Goal: Information Seeking & Learning: Learn about a topic

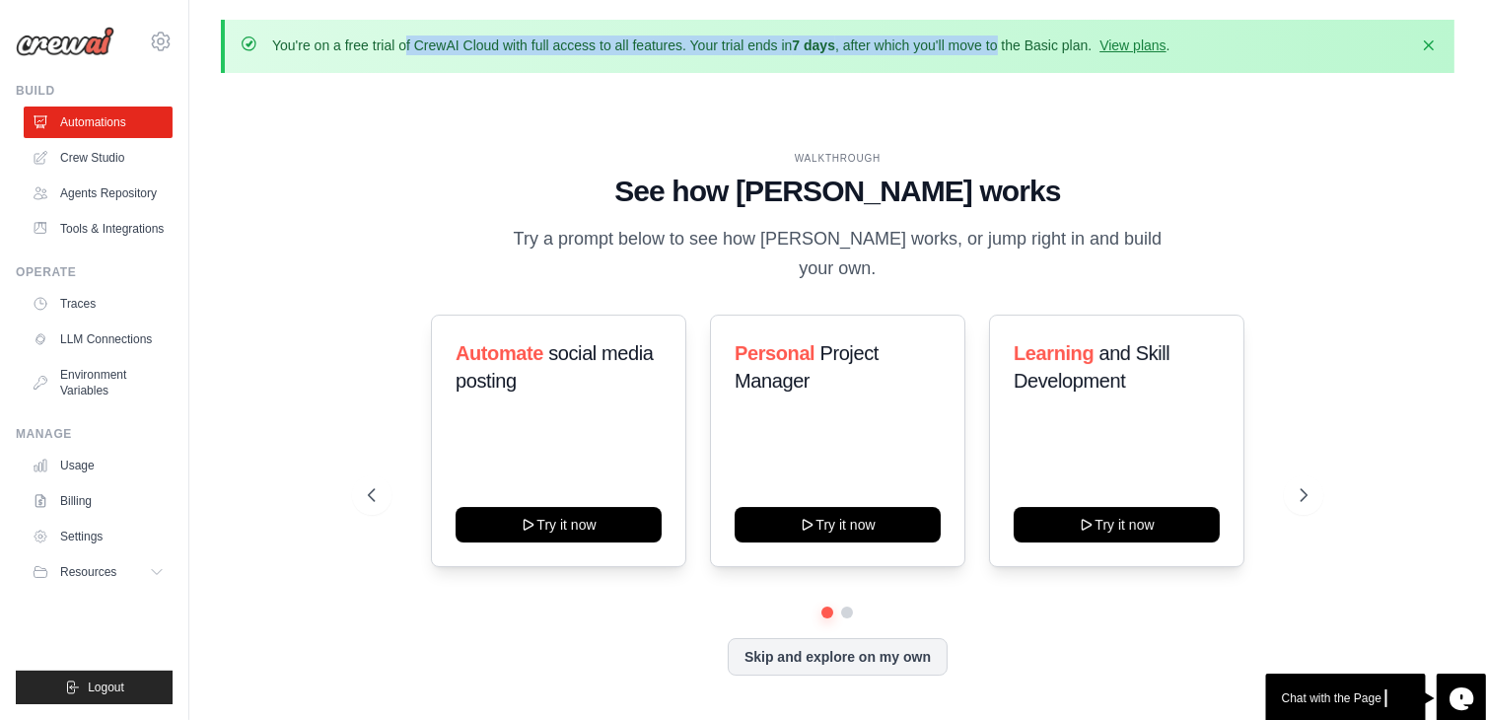
drag, startPoint x: 284, startPoint y: 45, endPoint x: 1053, endPoint y: 49, distance: 769.0
click at [1050, 49] on p "You're on a free trial of CrewAI Cloud with full access to all features. Your t…" at bounding box center [721, 45] width 898 height 20
click at [1165, 39] on link "View plans" at bounding box center [1132, 45] width 66 height 16
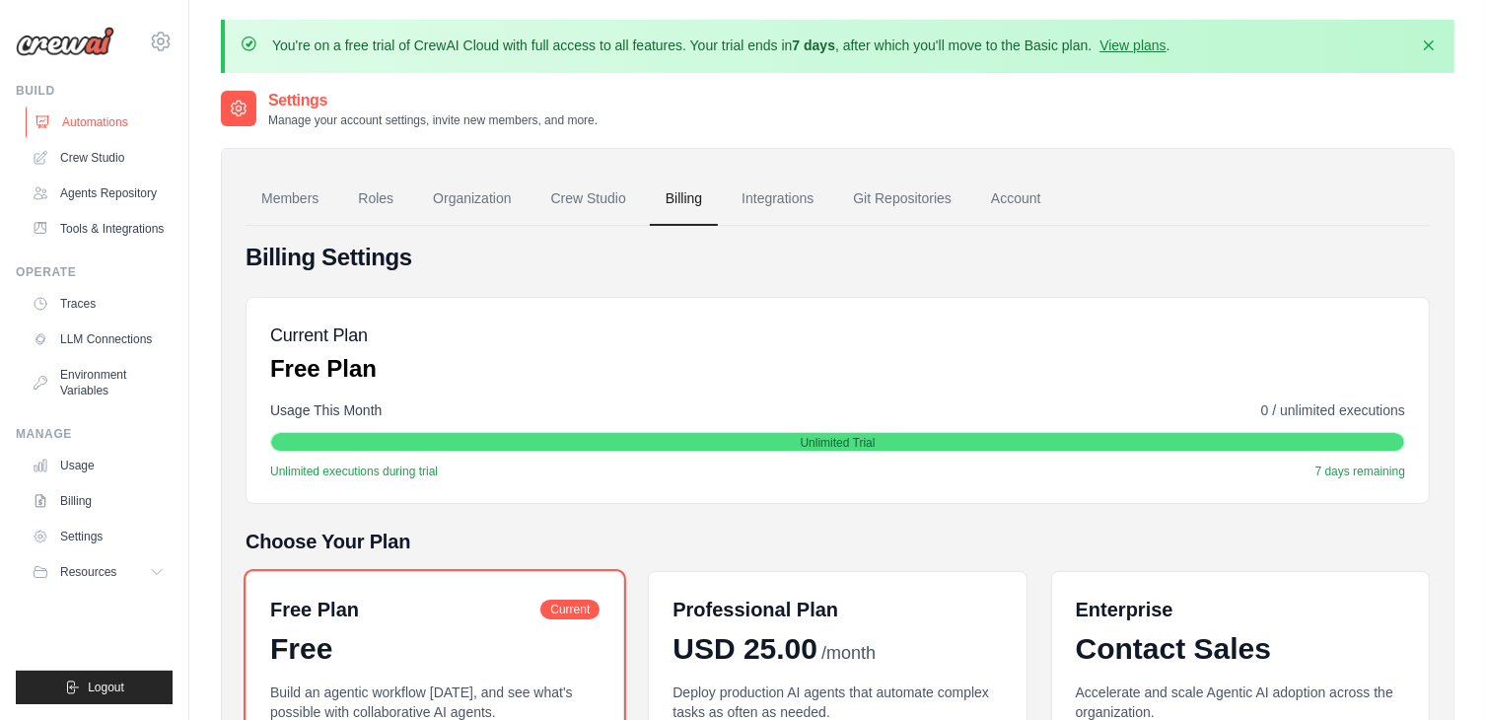
click at [92, 115] on link "Automations" at bounding box center [100, 122] width 149 height 32
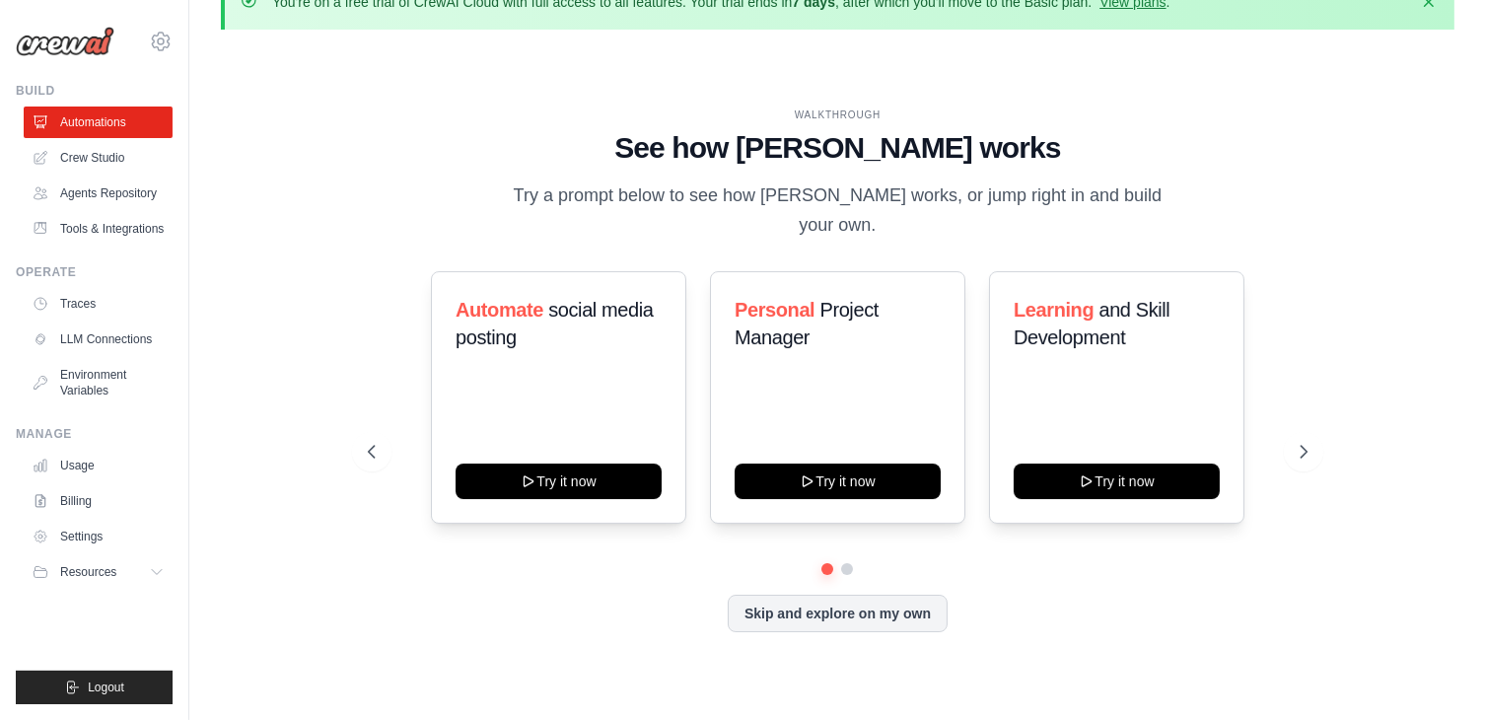
scroll to position [67, 0]
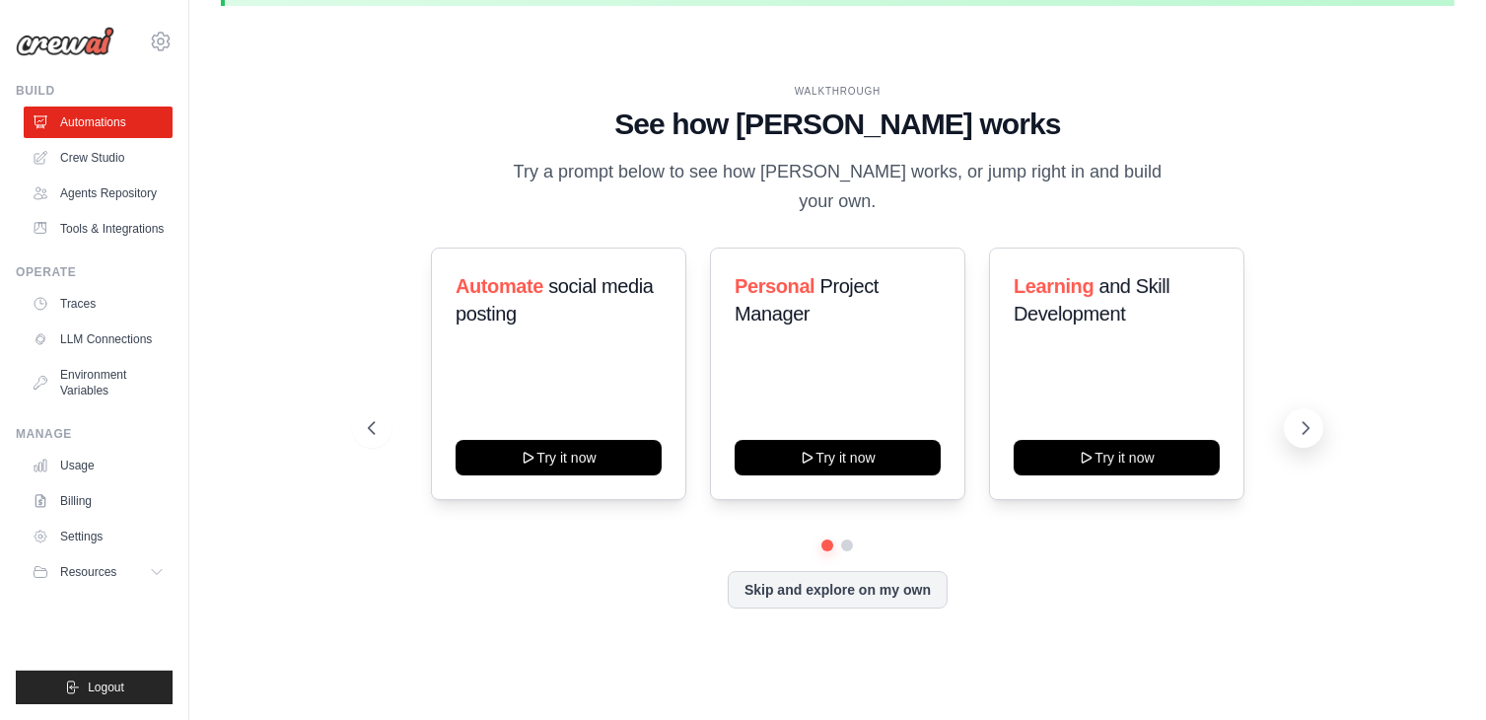
click at [1305, 421] on icon at bounding box center [1305, 428] width 20 height 20
click at [828, 541] on button at bounding box center [827, 545] width 14 height 14
click at [85, 162] on link "Crew Studio" at bounding box center [100, 158] width 149 height 32
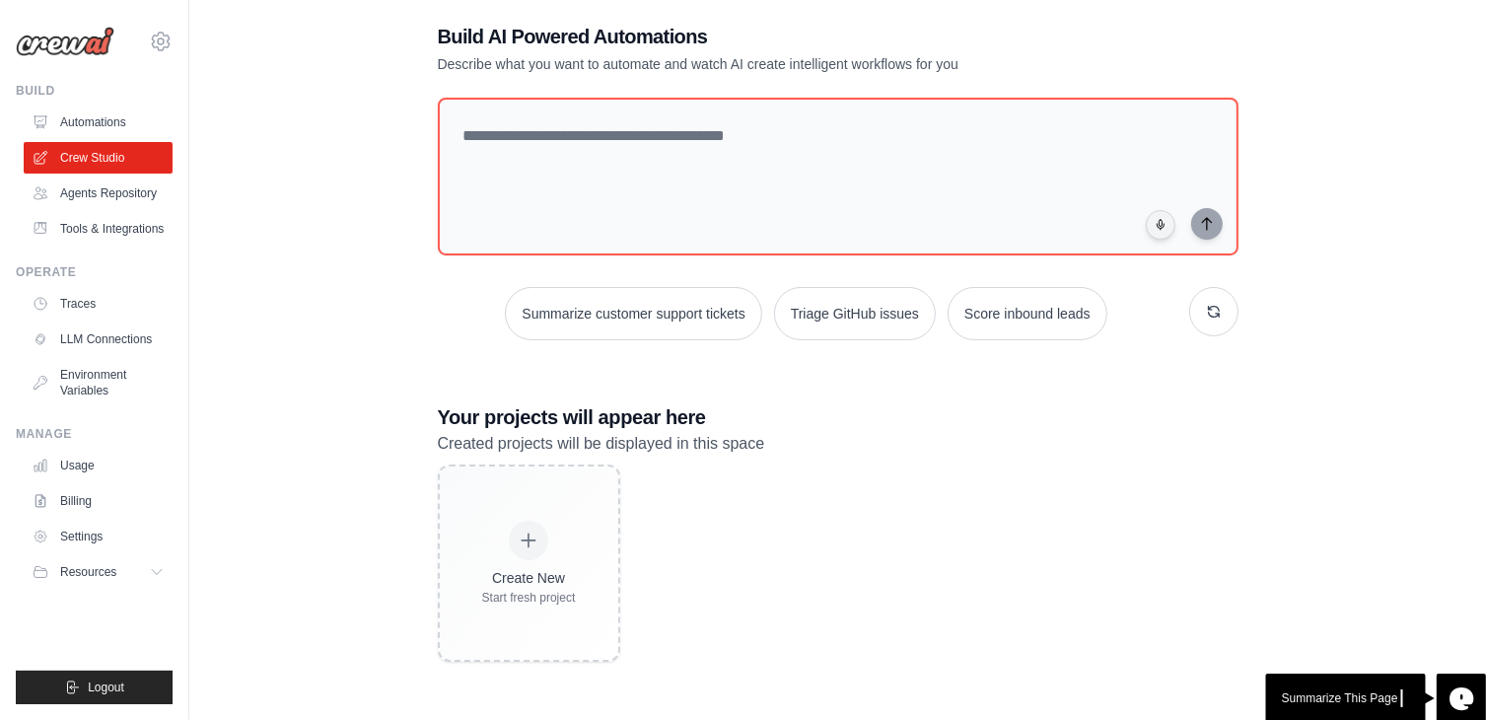
scroll to position [106, 0]
click at [80, 239] on link "Tools & Integrations" at bounding box center [100, 229] width 149 height 32
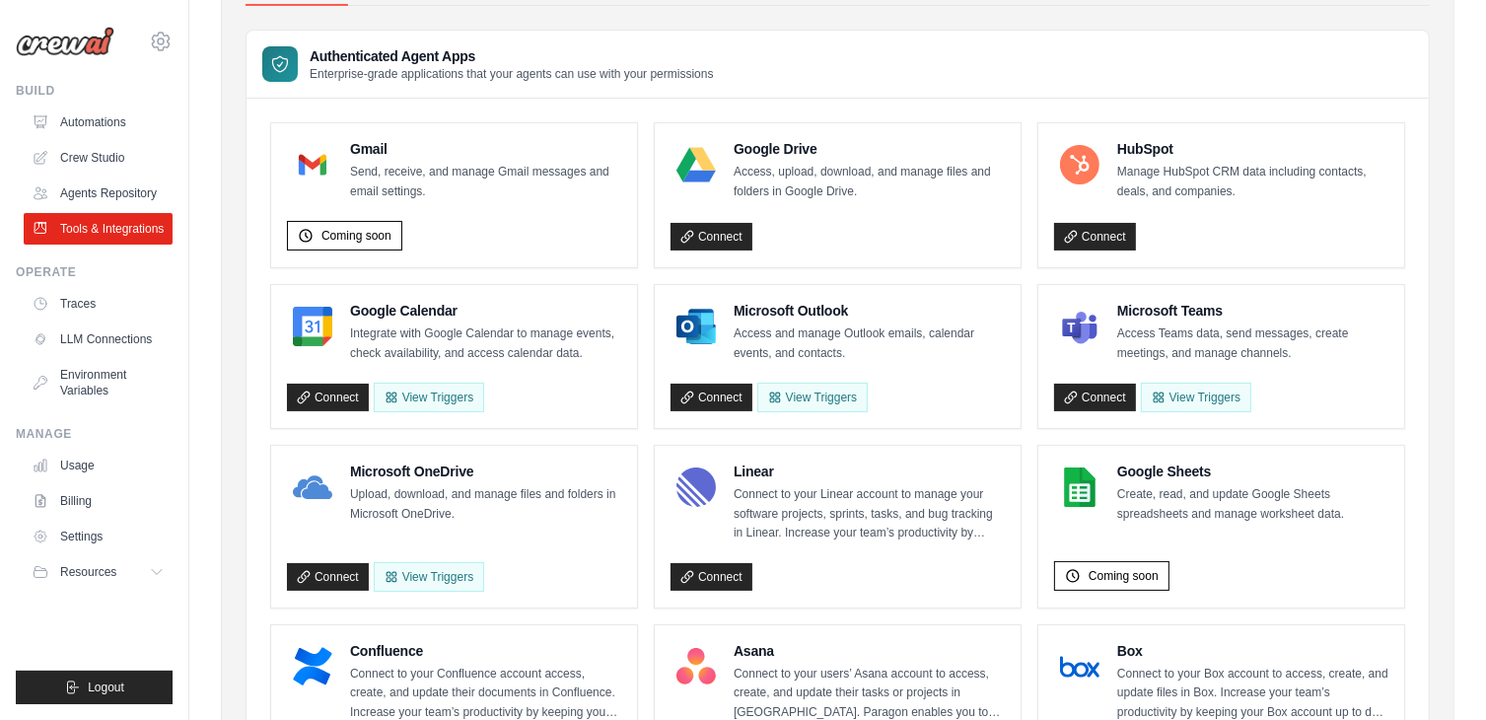
scroll to position [96, 0]
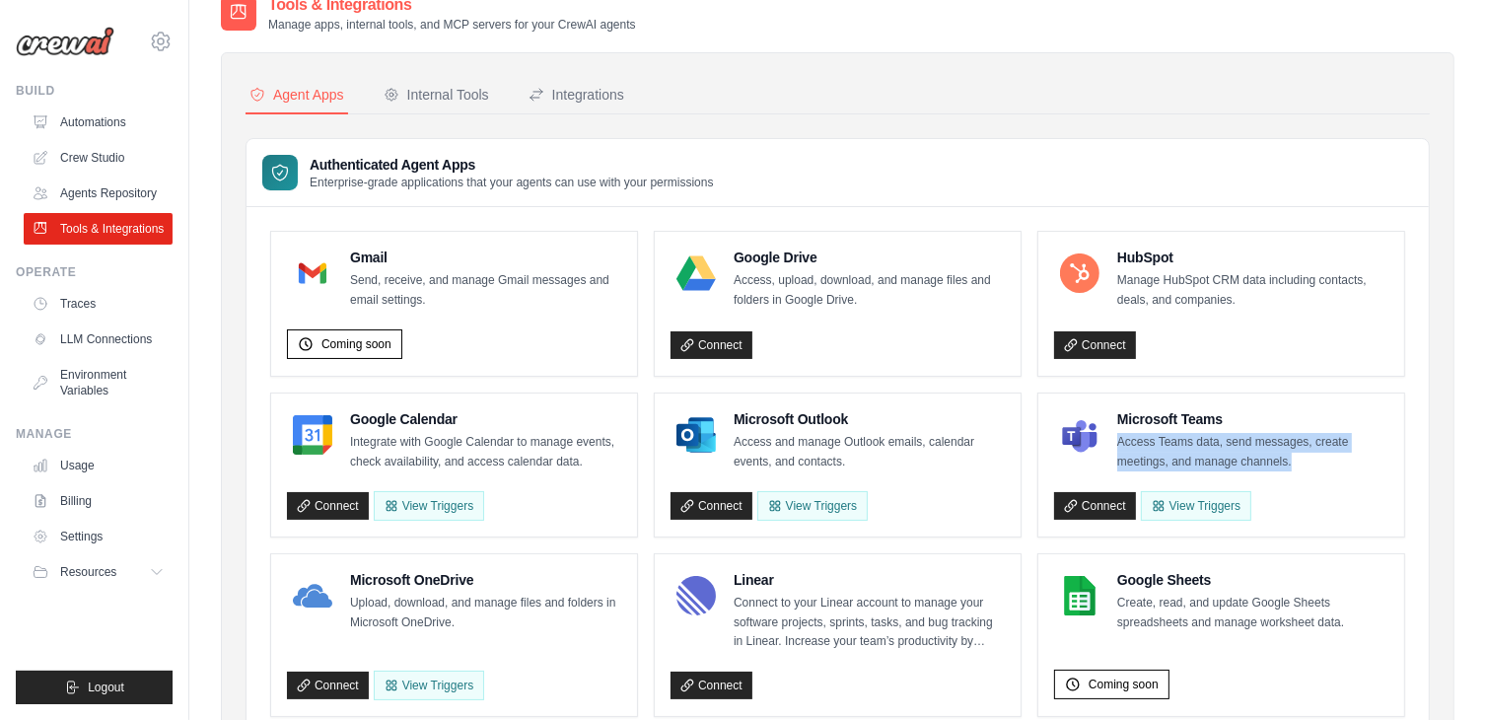
drag, startPoint x: 1117, startPoint y: 435, endPoint x: 1301, endPoint y: 458, distance: 185.9
click at [1301, 458] on p "Access Teams data, send messages, create meetings, and manage channels." at bounding box center [1252, 452] width 271 height 38
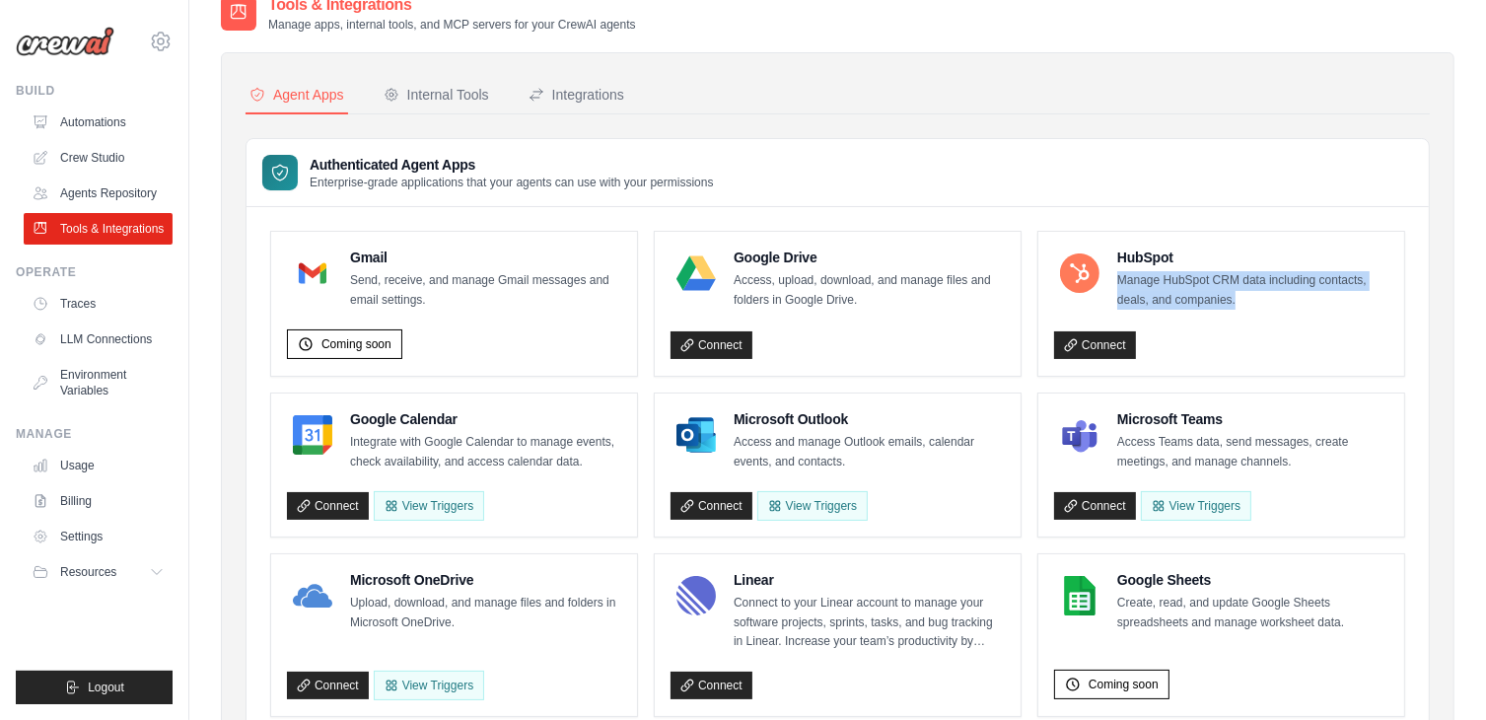
drag, startPoint x: 1120, startPoint y: 283, endPoint x: 1376, endPoint y: 299, distance: 256.8
click at [1376, 299] on p "Manage HubSpot CRM data including contacts, deals, and companies." at bounding box center [1252, 290] width 271 height 38
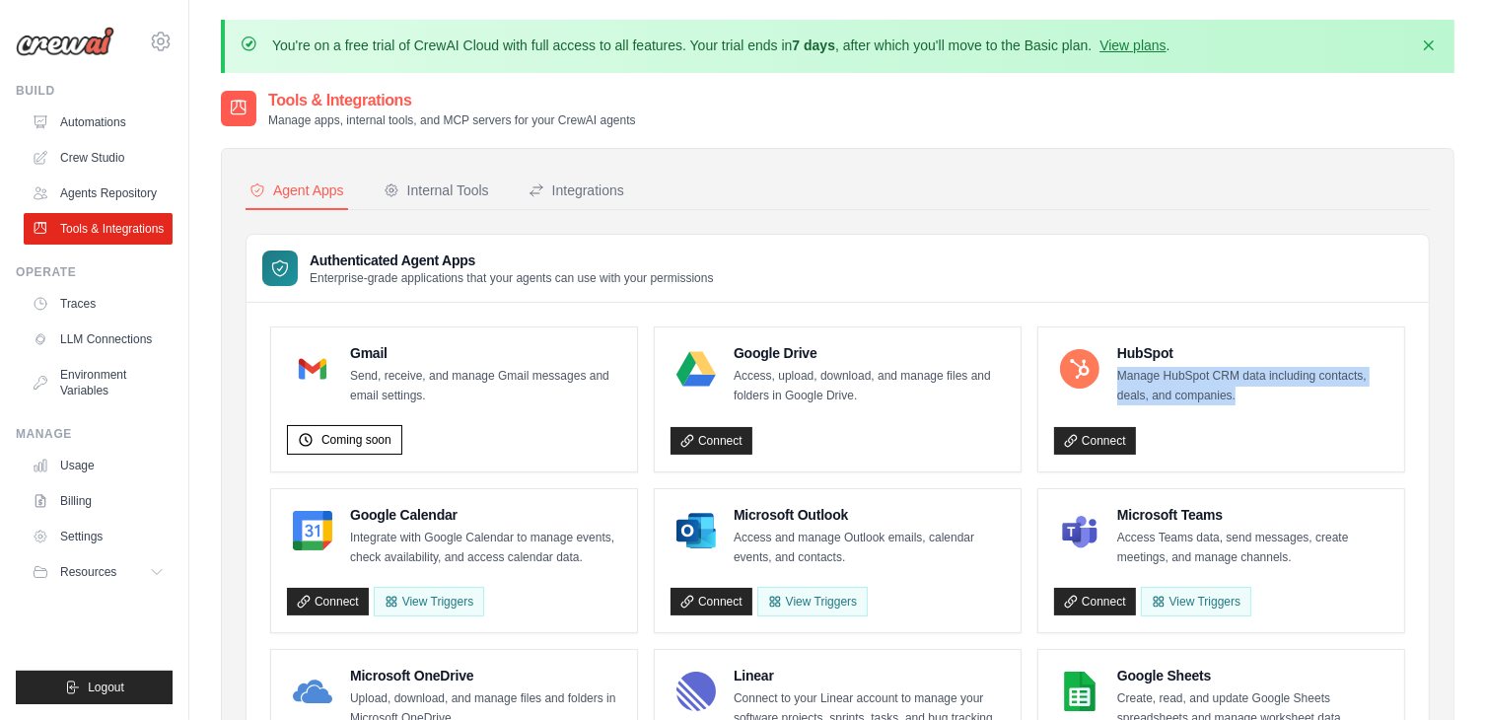
scroll to position [0, 0]
click at [461, 190] on div "Internal Tools" at bounding box center [436, 190] width 105 height 20
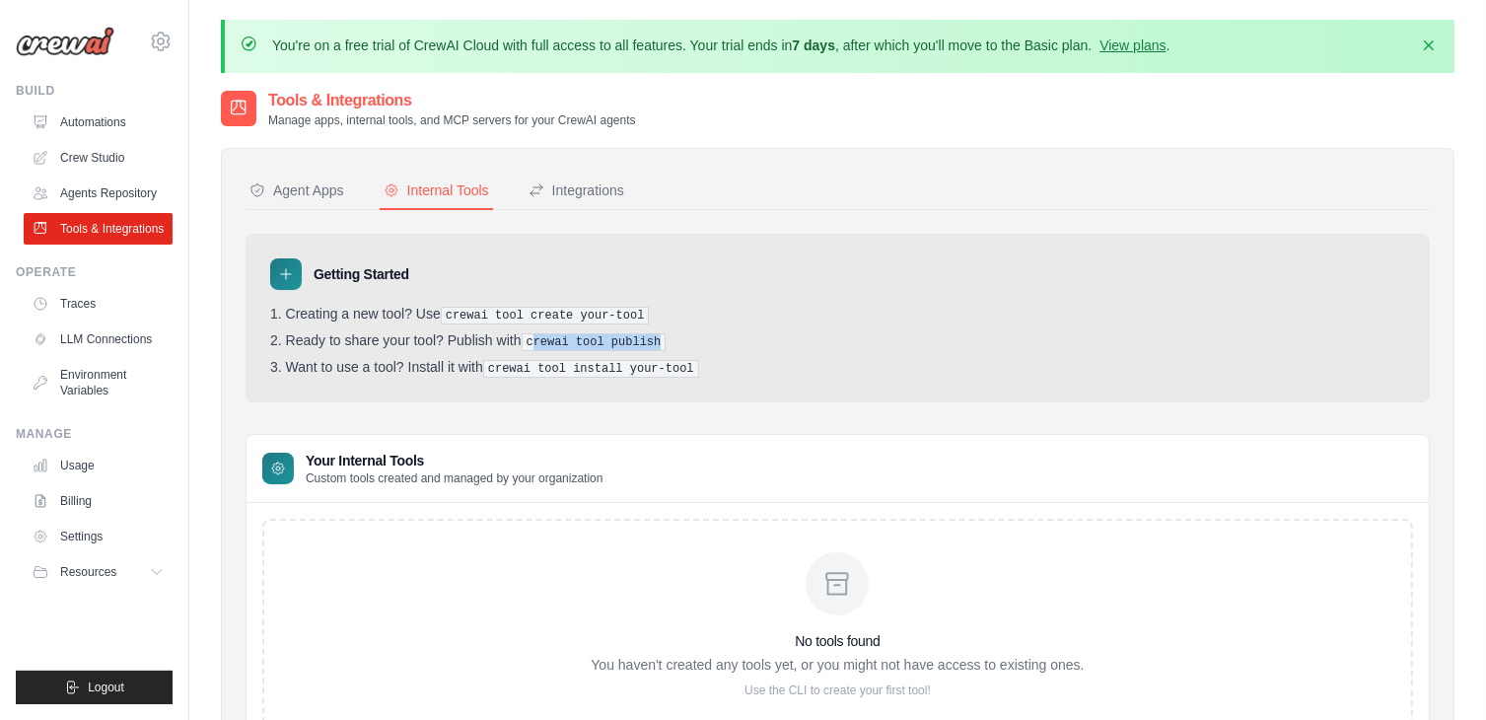
drag, startPoint x: 548, startPoint y: 342, endPoint x: 694, endPoint y: 342, distance: 145.9
click at [694, 342] on li "Ready to share your tool? Publish with crewai tool publish" at bounding box center [837, 341] width 1135 height 19
click at [586, 198] on div "Integrations" at bounding box center [576, 190] width 96 height 20
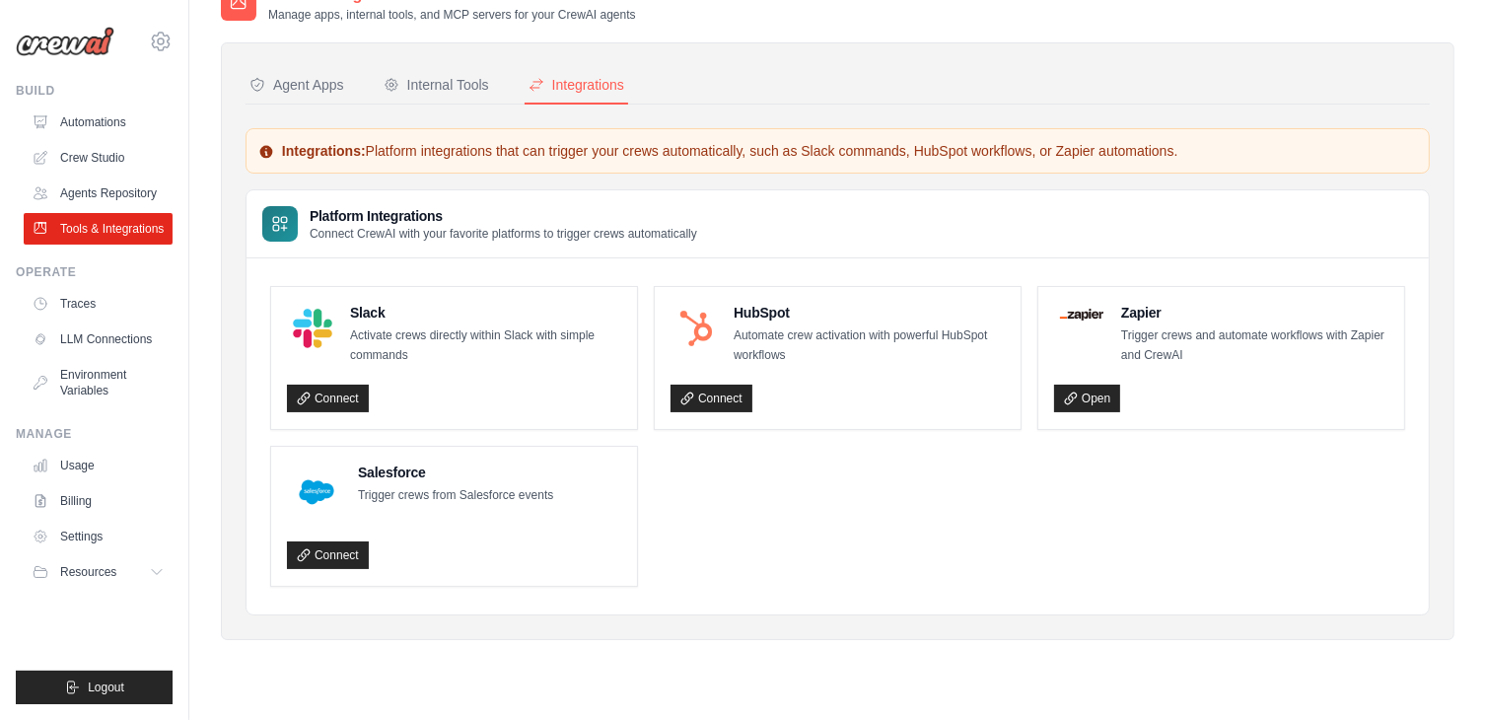
scroll to position [106, 0]
click at [103, 580] on span "Resources" at bounding box center [90, 572] width 56 height 16
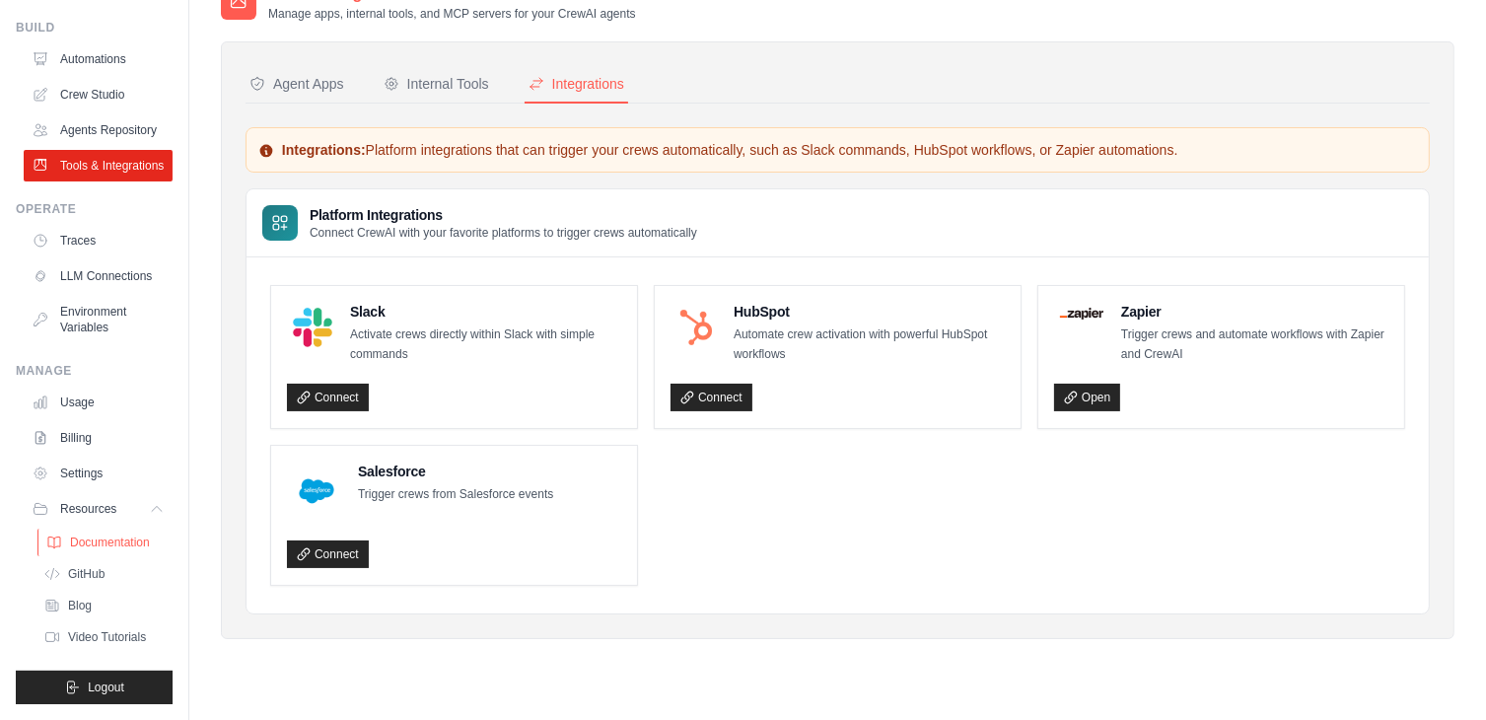
scroll to position [125, 0]
click at [91, 636] on span "Video Tutorials" at bounding box center [109, 637] width 78 height 16
